Goal: Check status: Check status

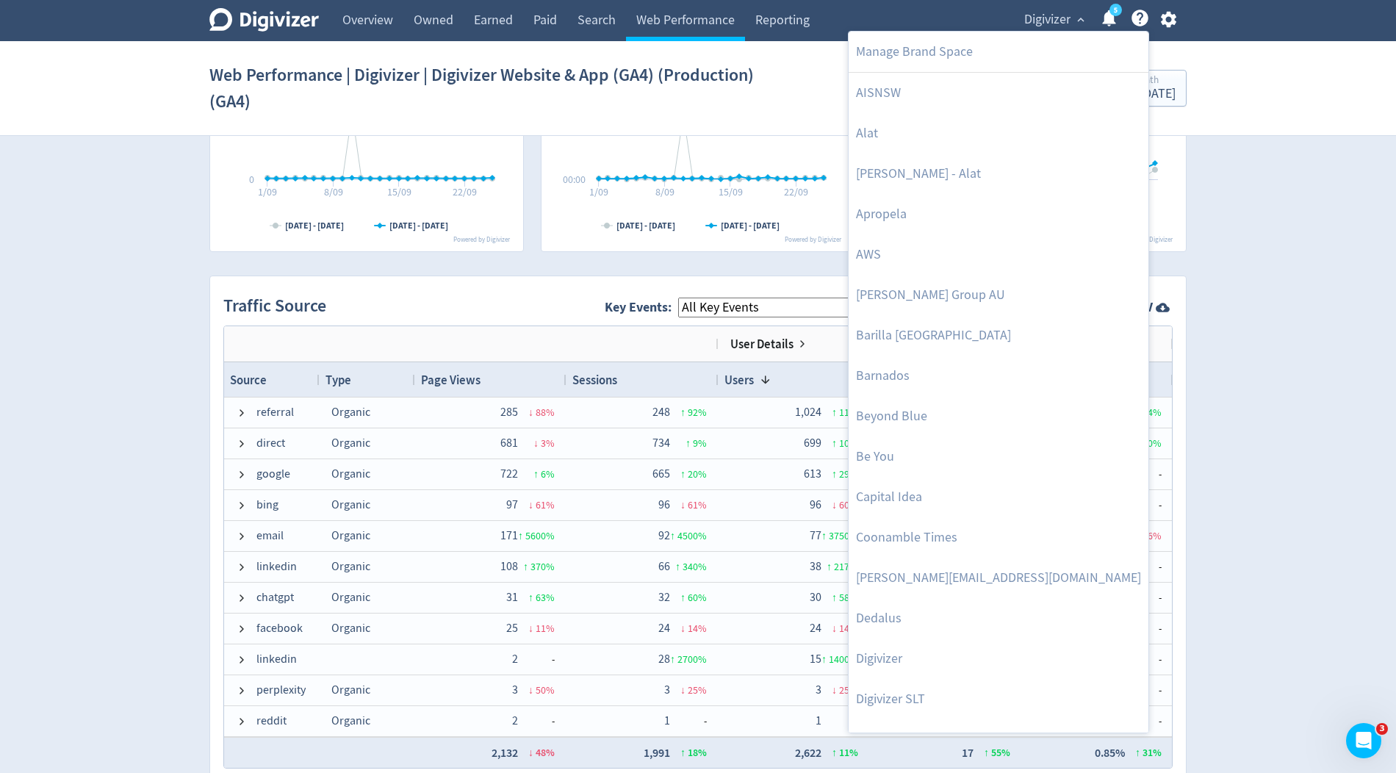
click at [1063, 10] on div at bounding box center [698, 386] width 1396 height 773
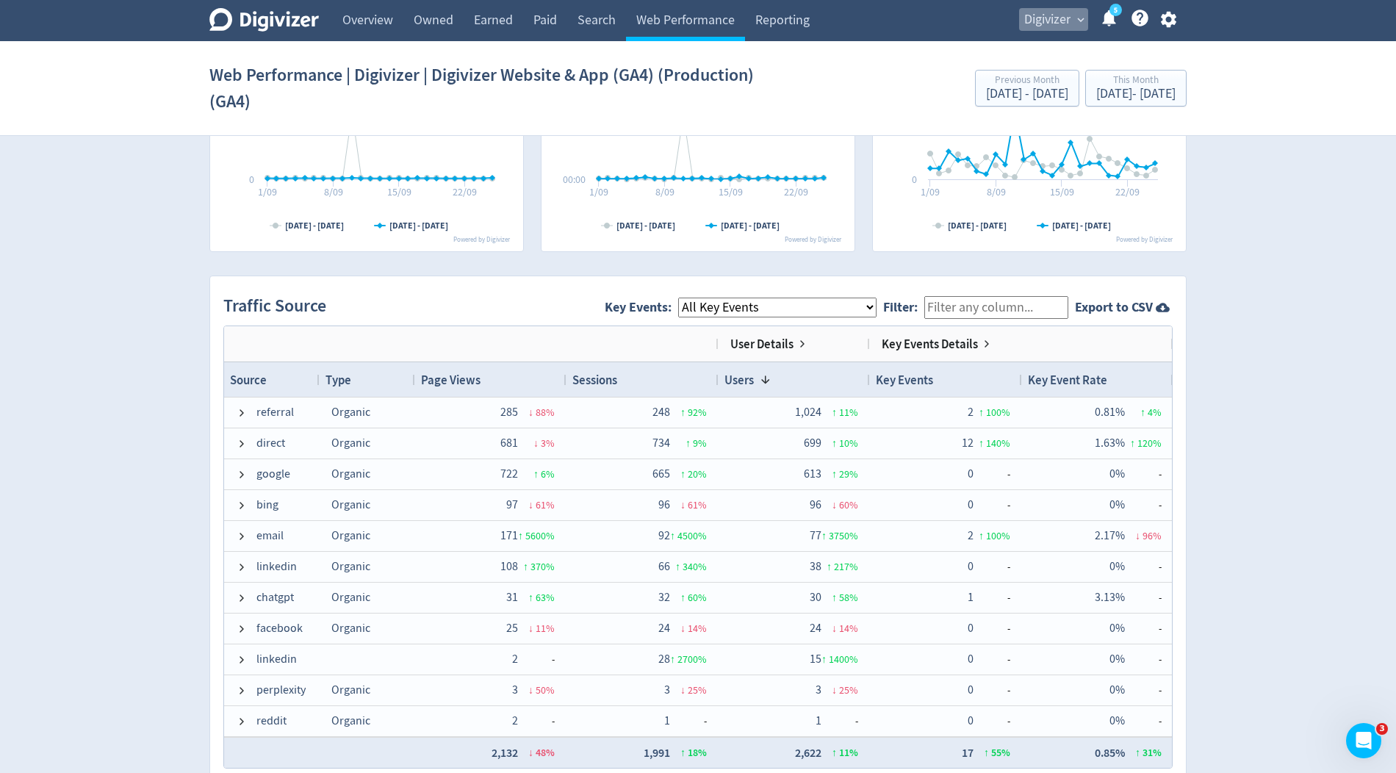
click at [1060, 20] on span "Digivizer" at bounding box center [1047, 20] width 46 height 24
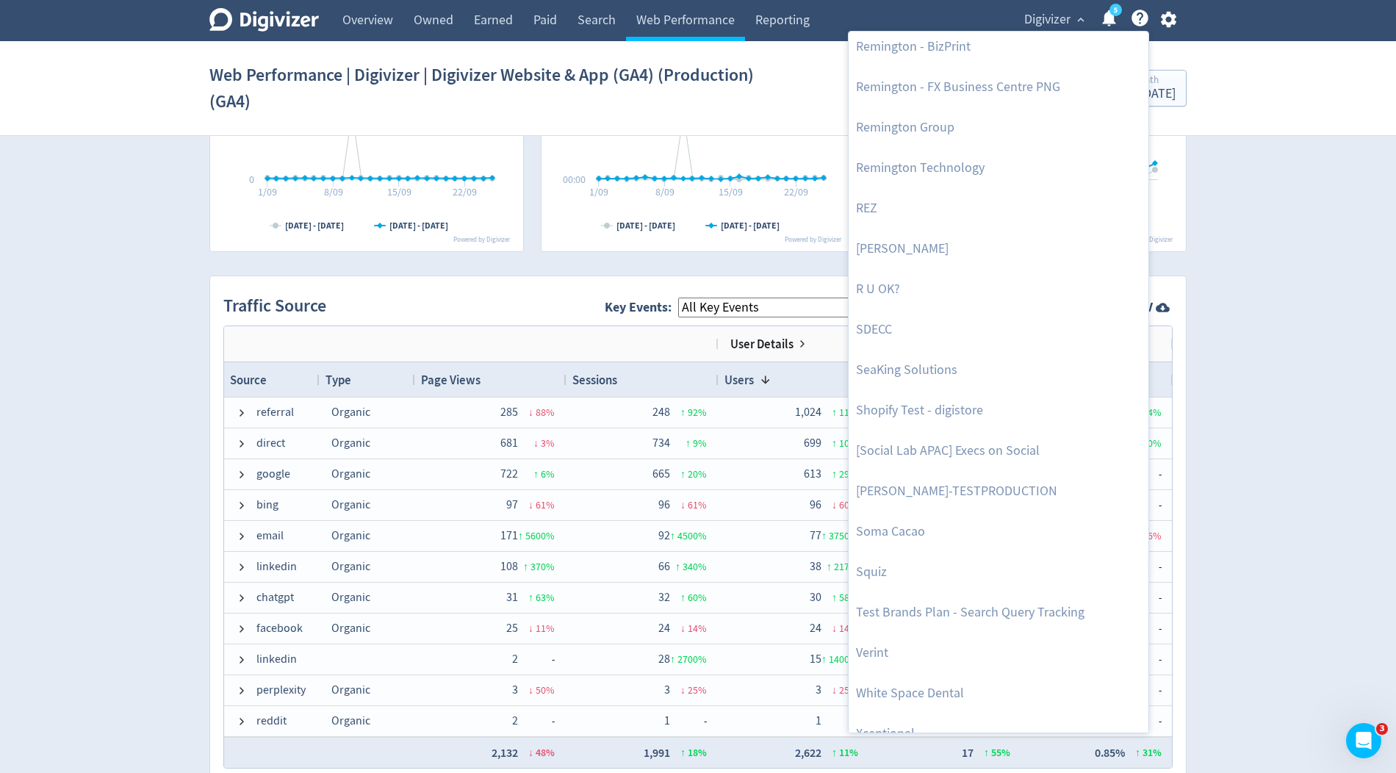
scroll to position [3218, 0]
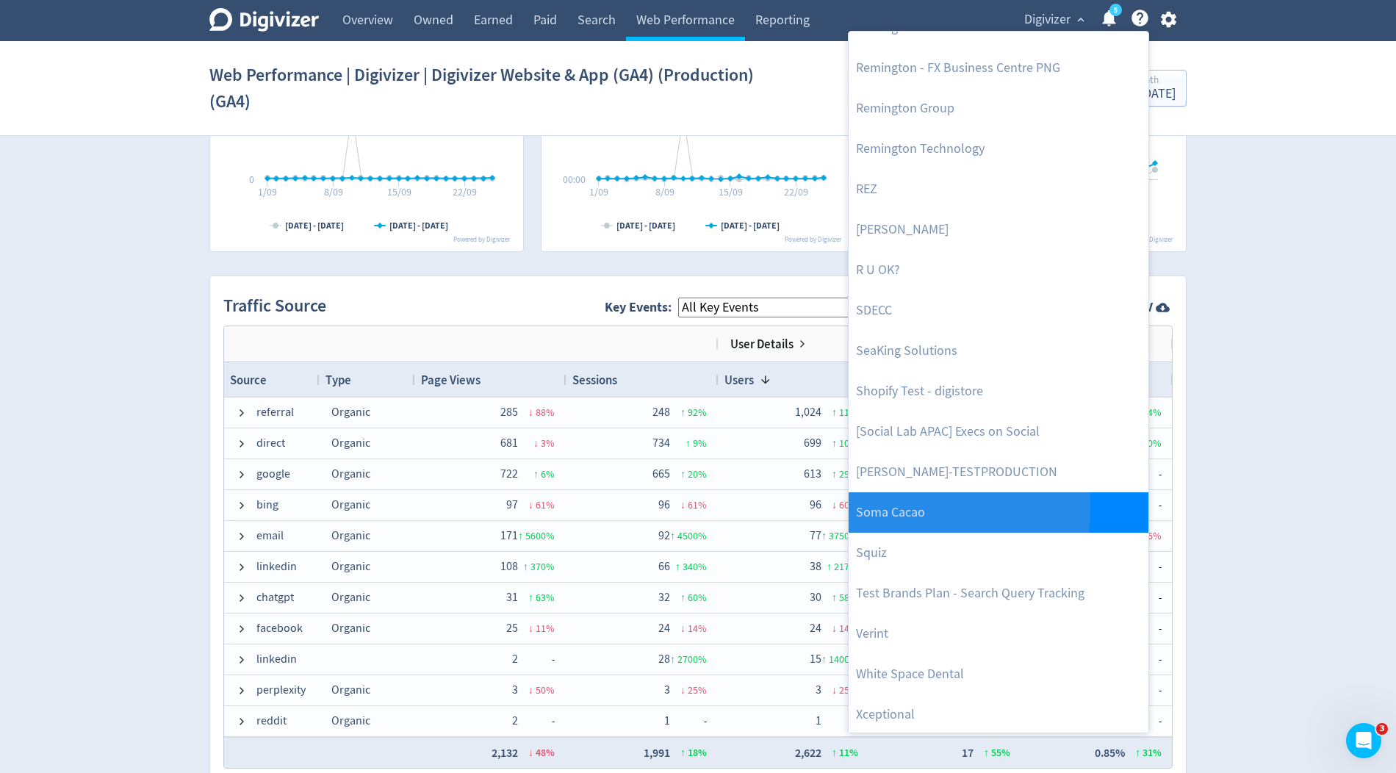
click at [874, 505] on link "Soma Cacao" at bounding box center [999, 512] width 300 height 40
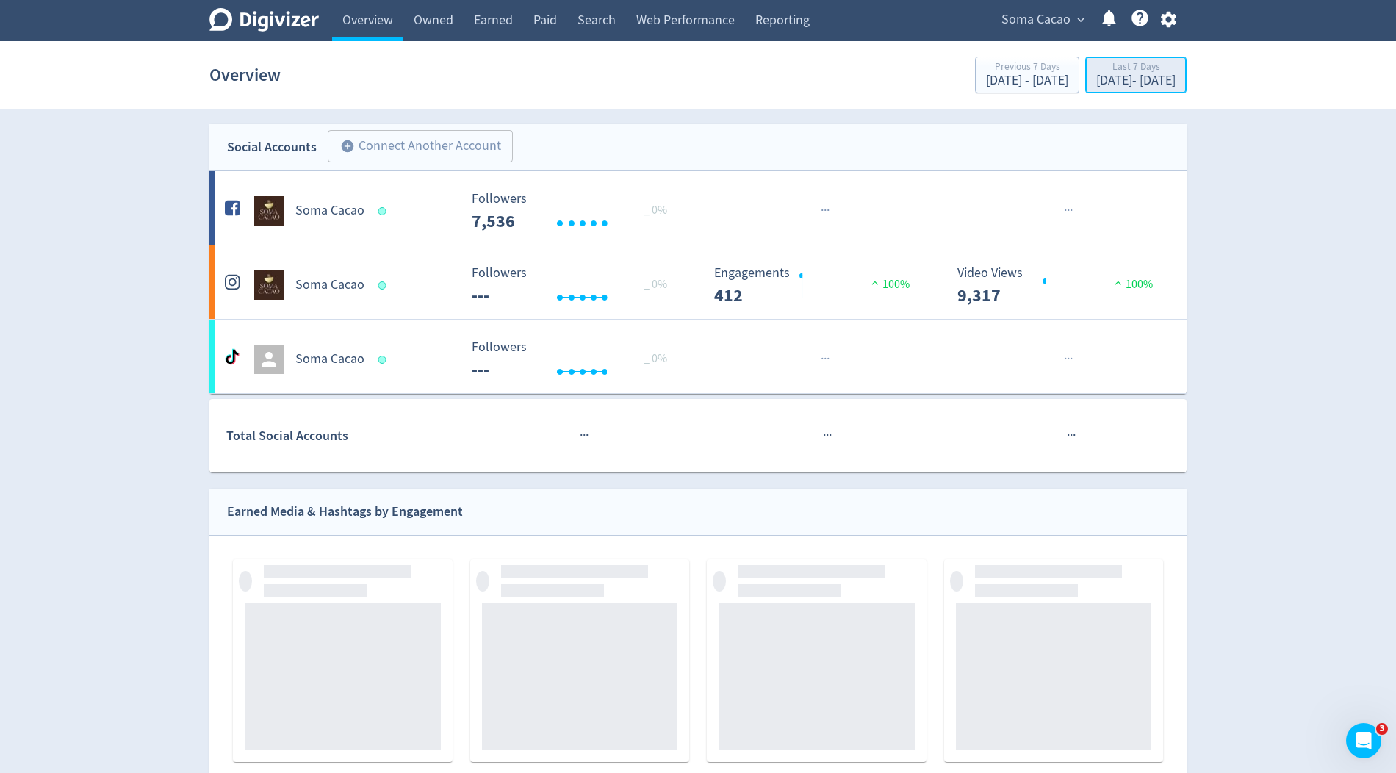
click at [1104, 80] on div "[DATE] - [DATE]" at bounding box center [1135, 80] width 79 height 13
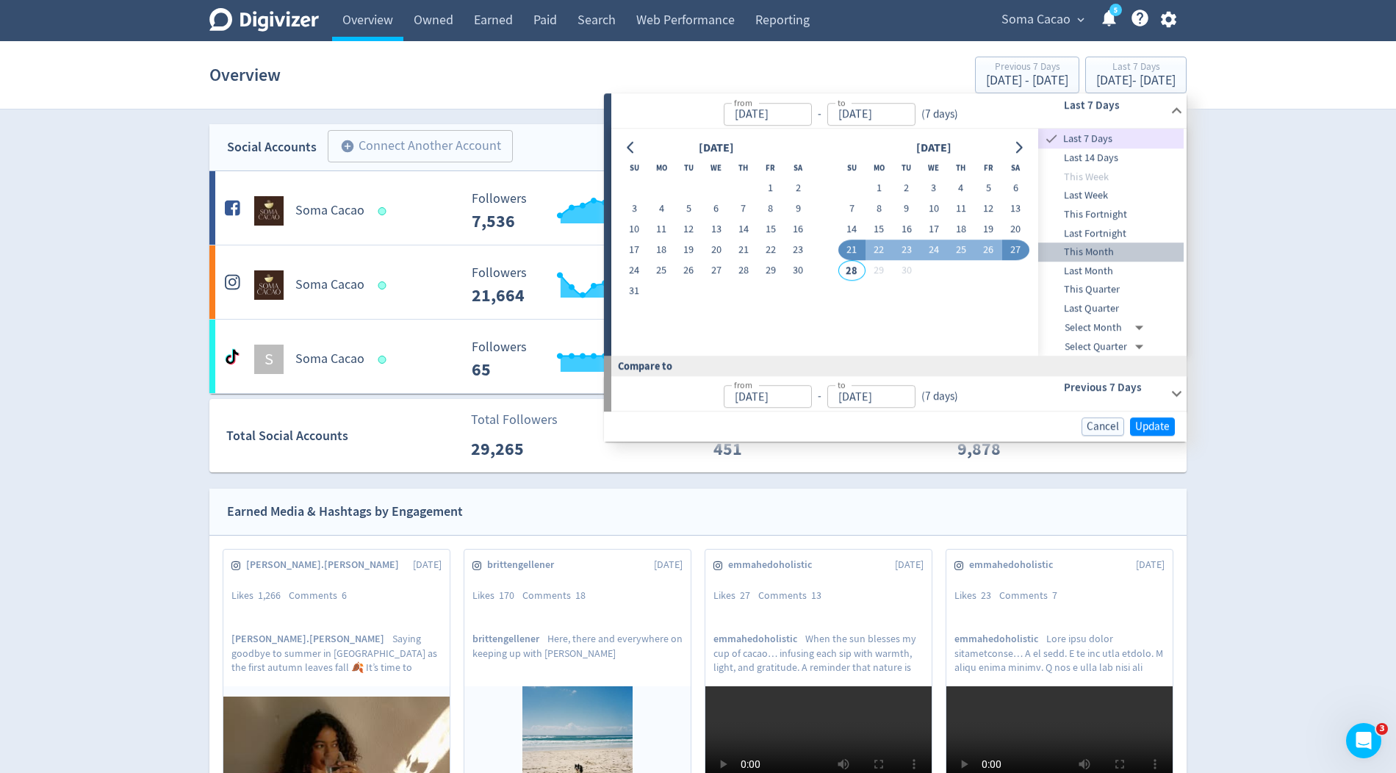
click at [1085, 254] on span "This Month" at bounding box center [1111, 252] width 146 height 16
type input "[DATE]"
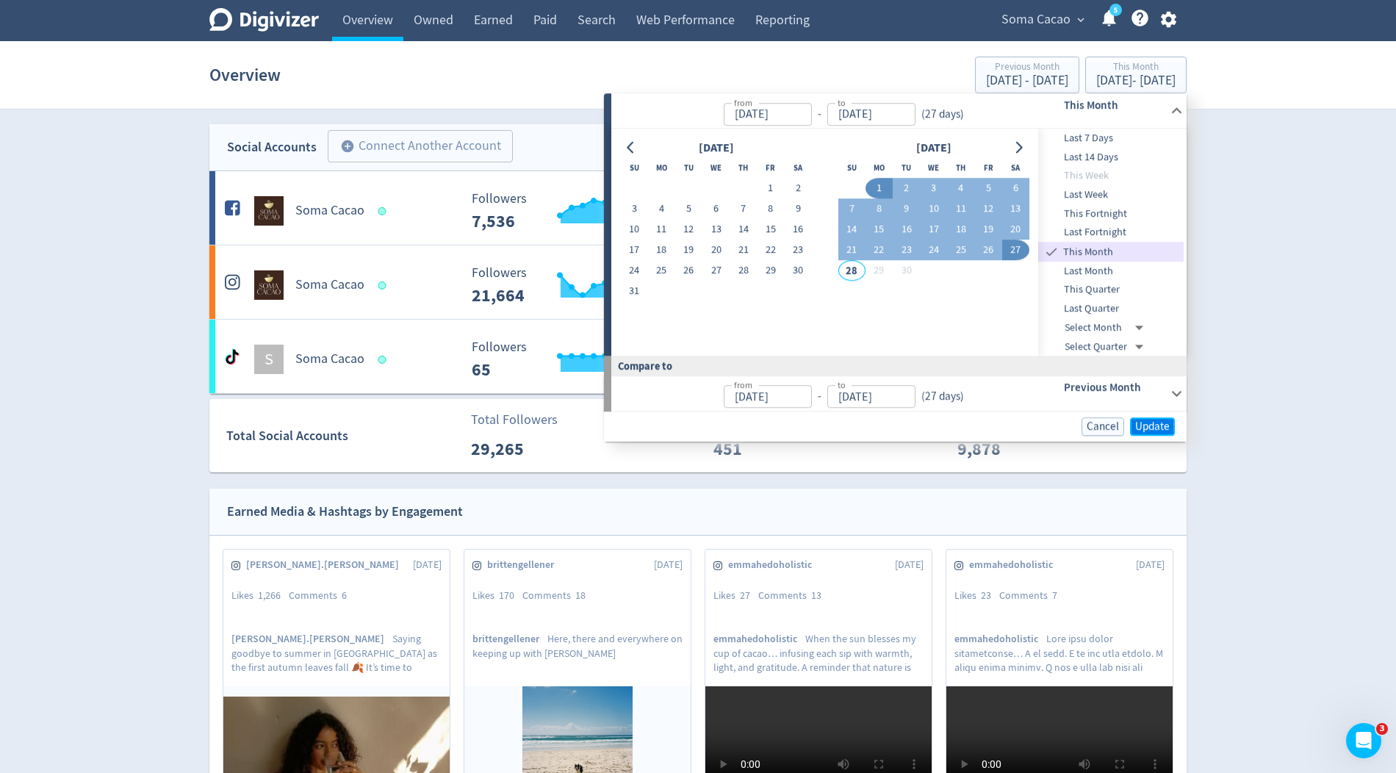
click at [1140, 429] on span "Update" at bounding box center [1152, 426] width 35 height 11
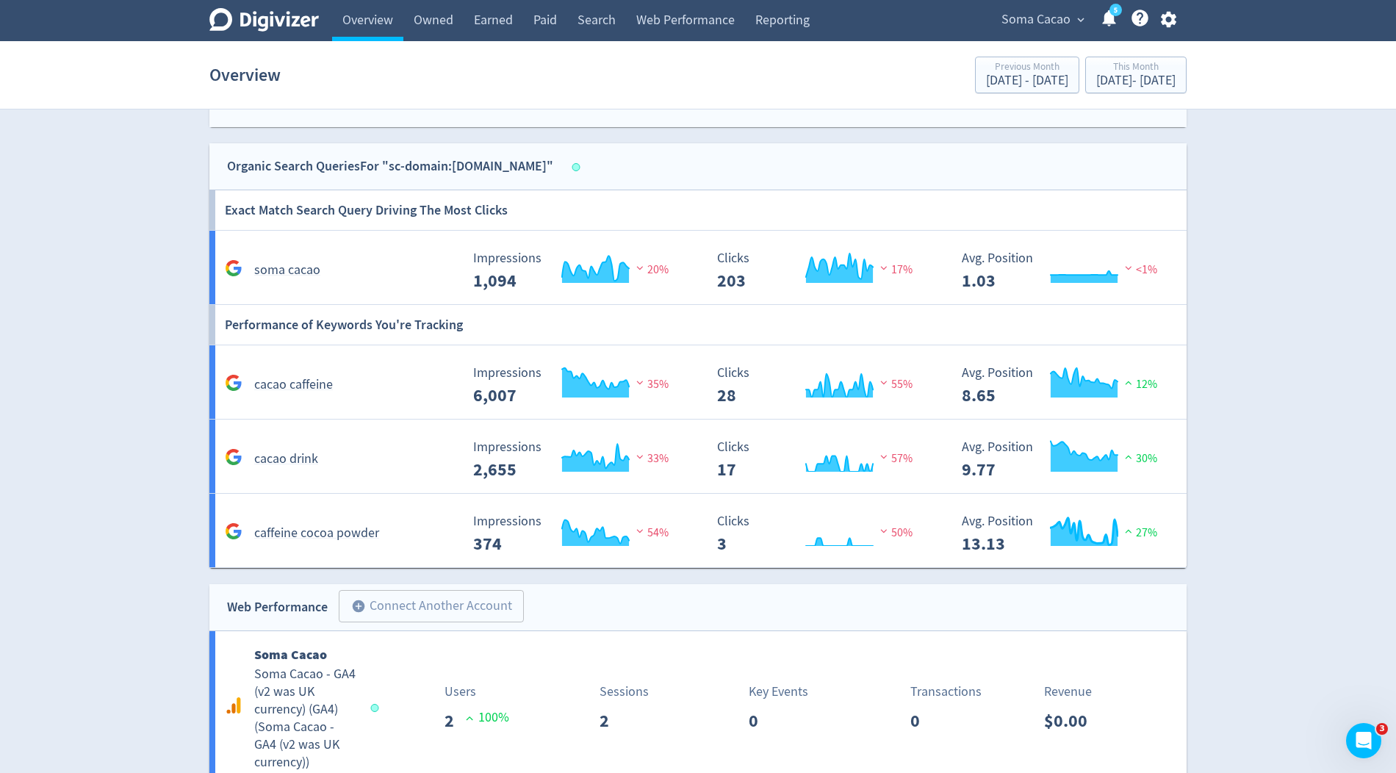
scroll to position [1497, 0]
